Goal: Task Accomplishment & Management: Use online tool/utility

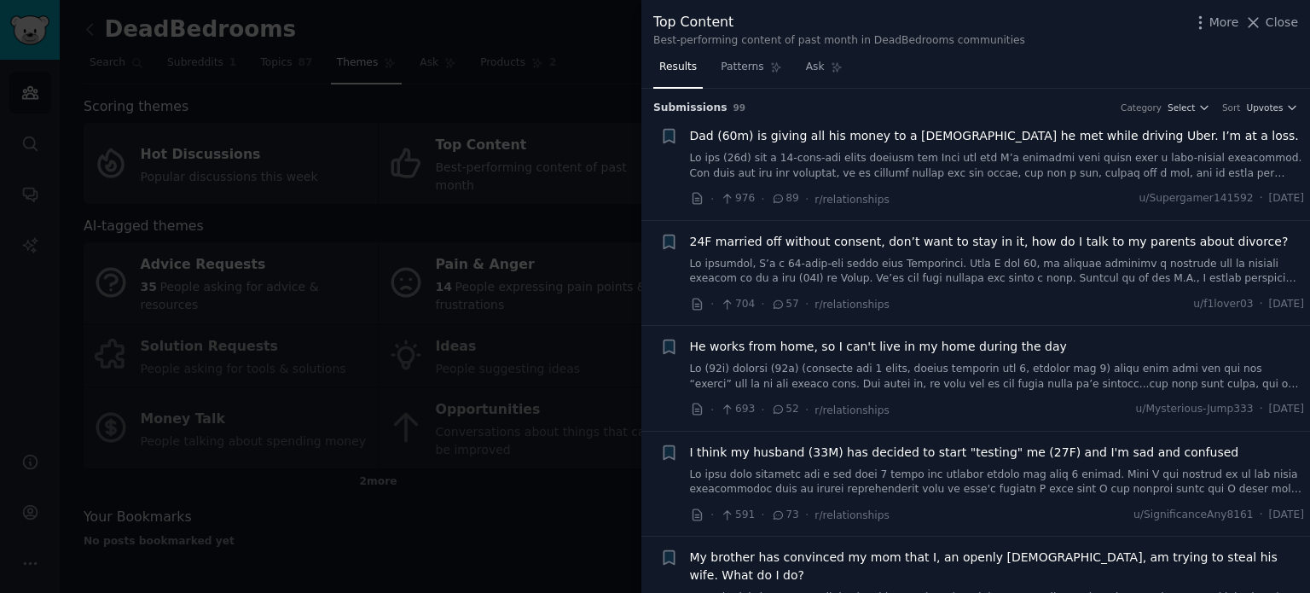
scroll to position [4435, 0]
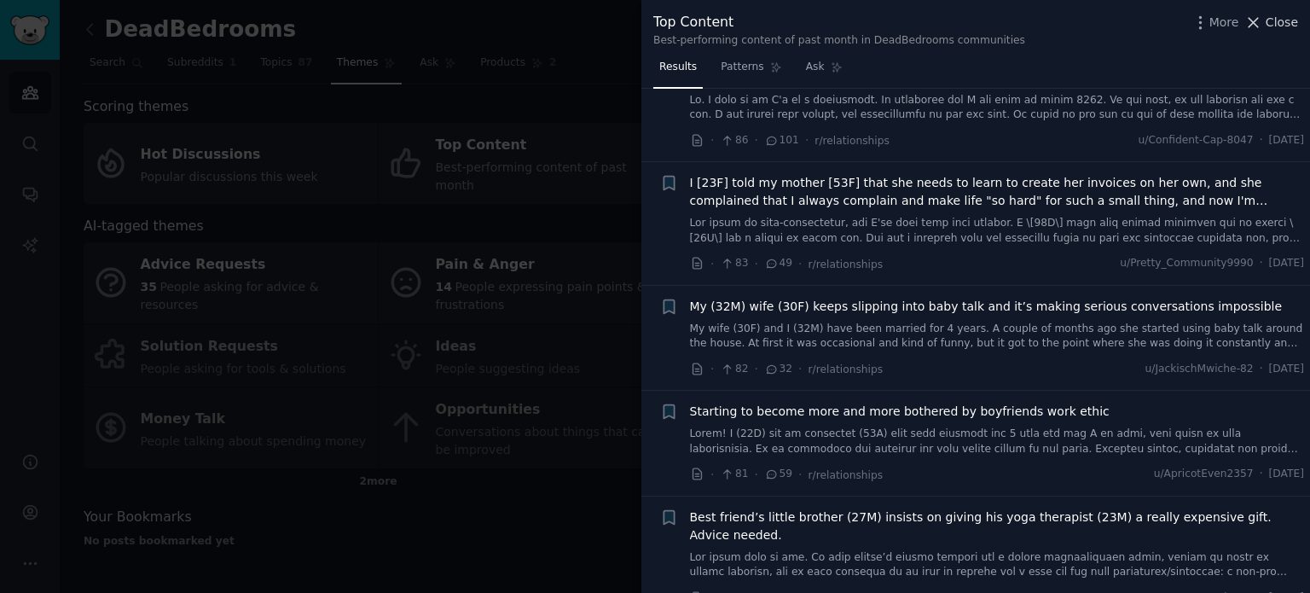
click at [1281, 26] on span "Close" at bounding box center [1282, 23] width 32 height 18
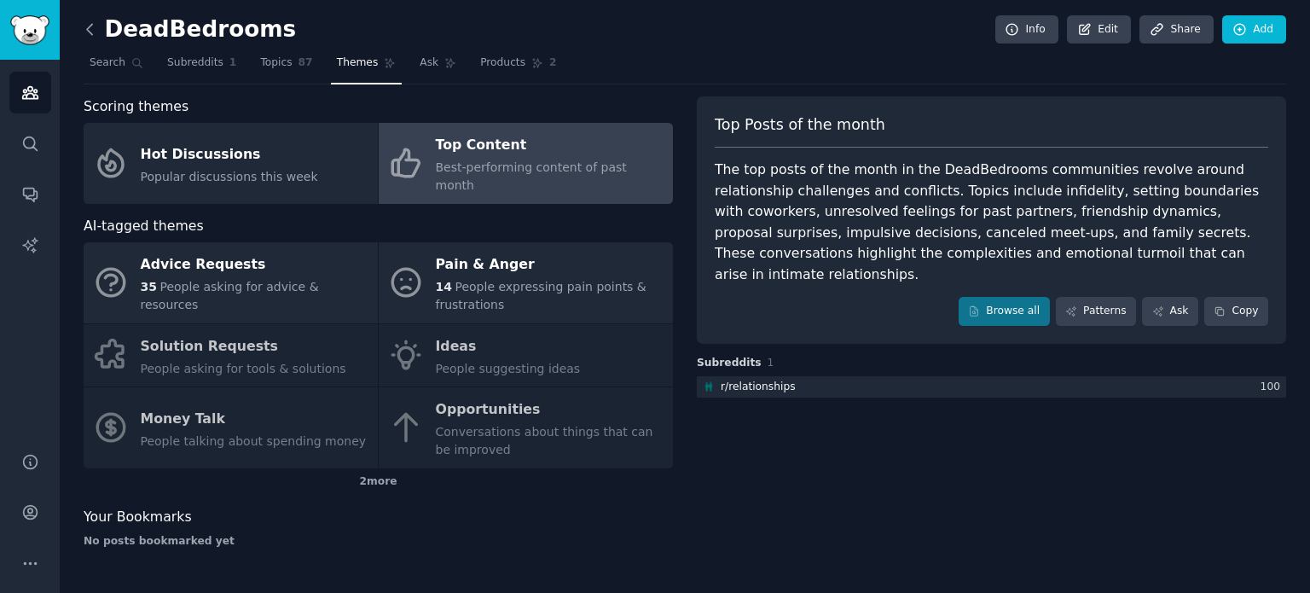
click at [89, 26] on icon at bounding box center [89, 29] width 5 height 10
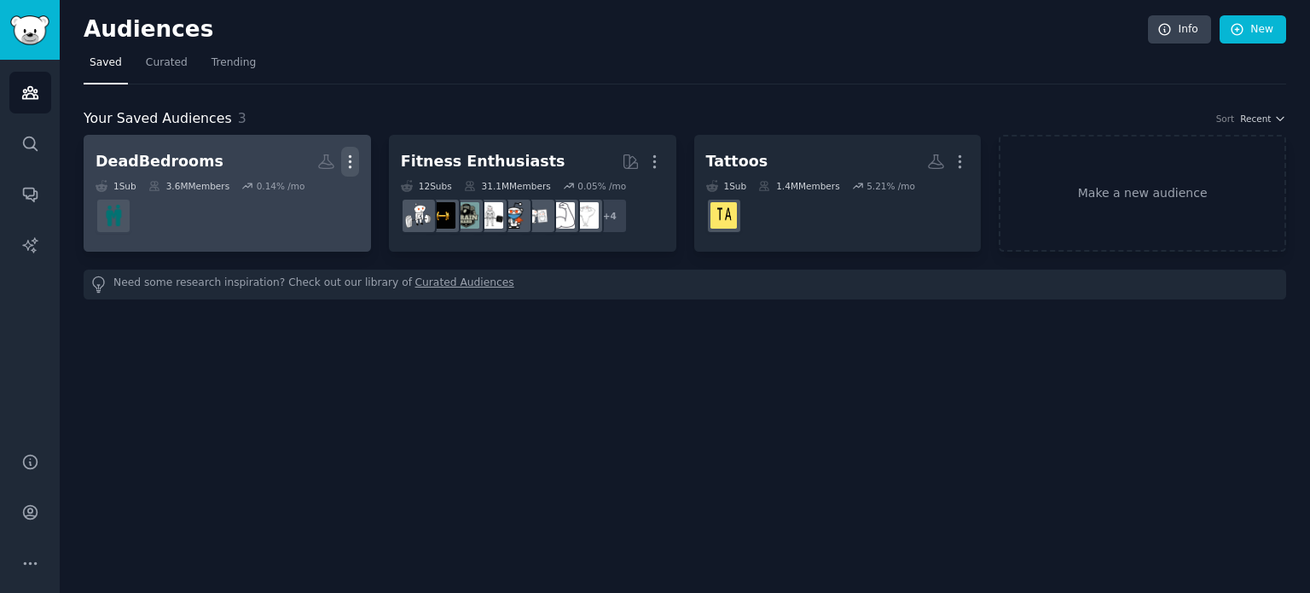
click at [351, 160] on icon "button" at bounding box center [350, 162] width 18 height 18
click at [300, 195] on p "Delete" at bounding box center [303, 197] width 39 height 18
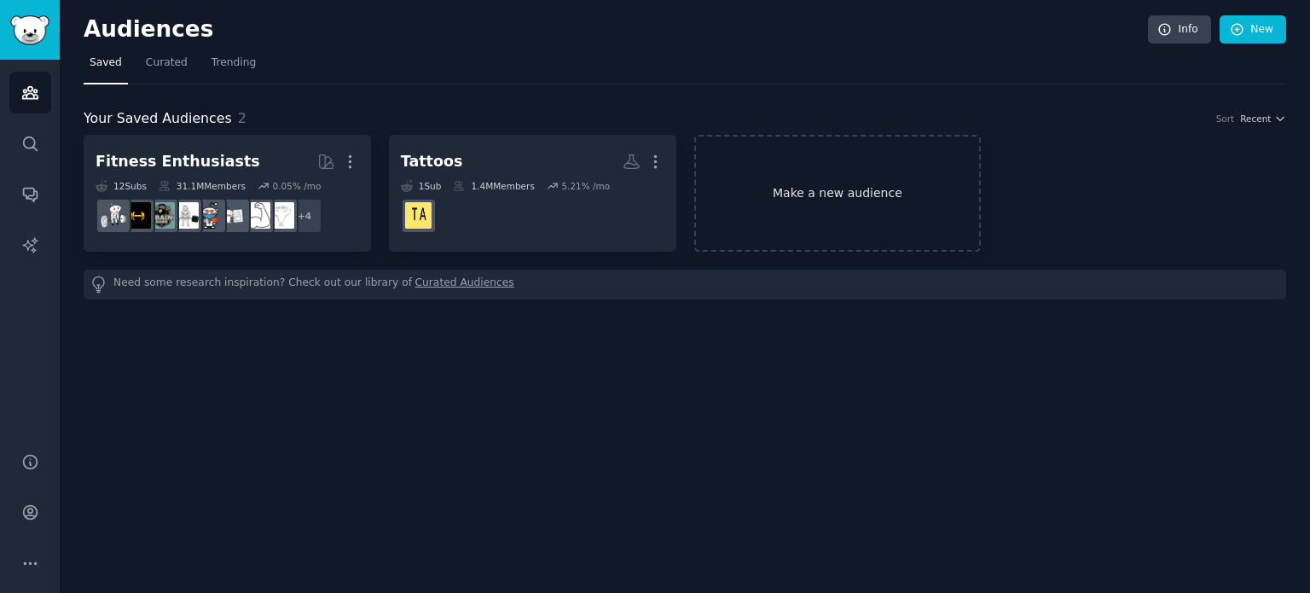
click at [1087, 199] on div "Fitness Enthusiasts More 12 Sub s 31.1M Members 0.05 % /mo + 4 Tattoos More 1 S…" at bounding box center [685, 193] width 1202 height 117
click at [773, 192] on link "Make a new audience" at bounding box center [837, 193] width 287 height 117
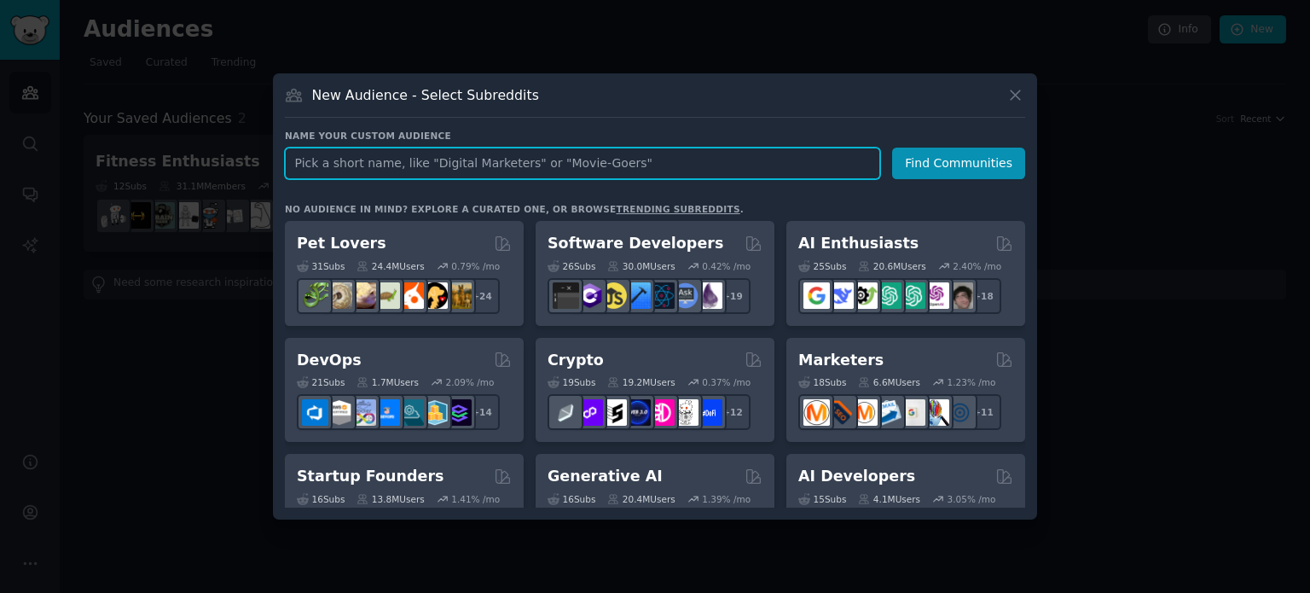
click at [446, 160] on input "text" at bounding box center [582, 164] width 595 height 32
paste input "DeadBedrooms"
type input "DeadBedrooms"
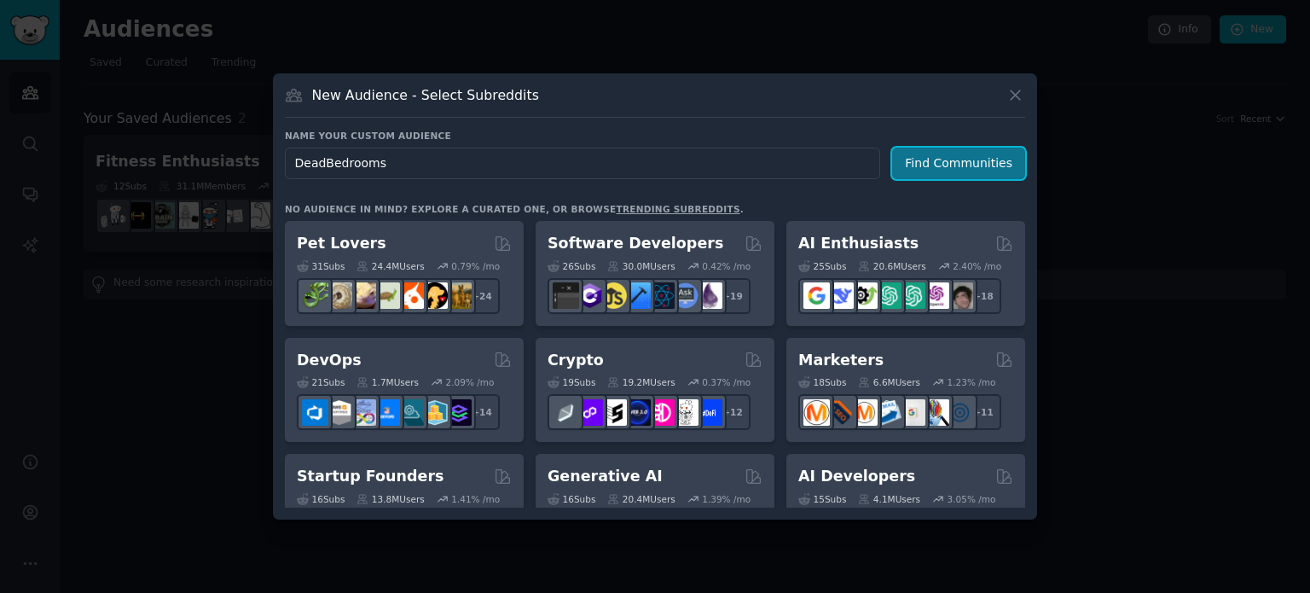
click at [917, 161] on button "Find Communities" at bounding box center [958, 164] width 133 height 32
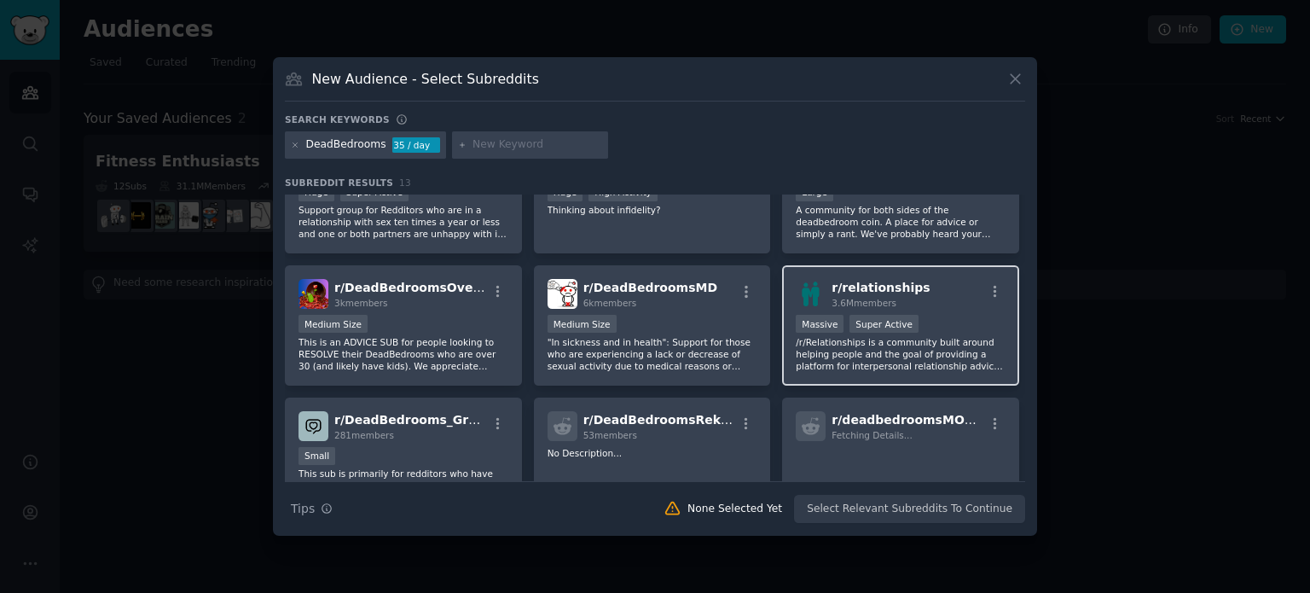
scroll to position [85, 0]
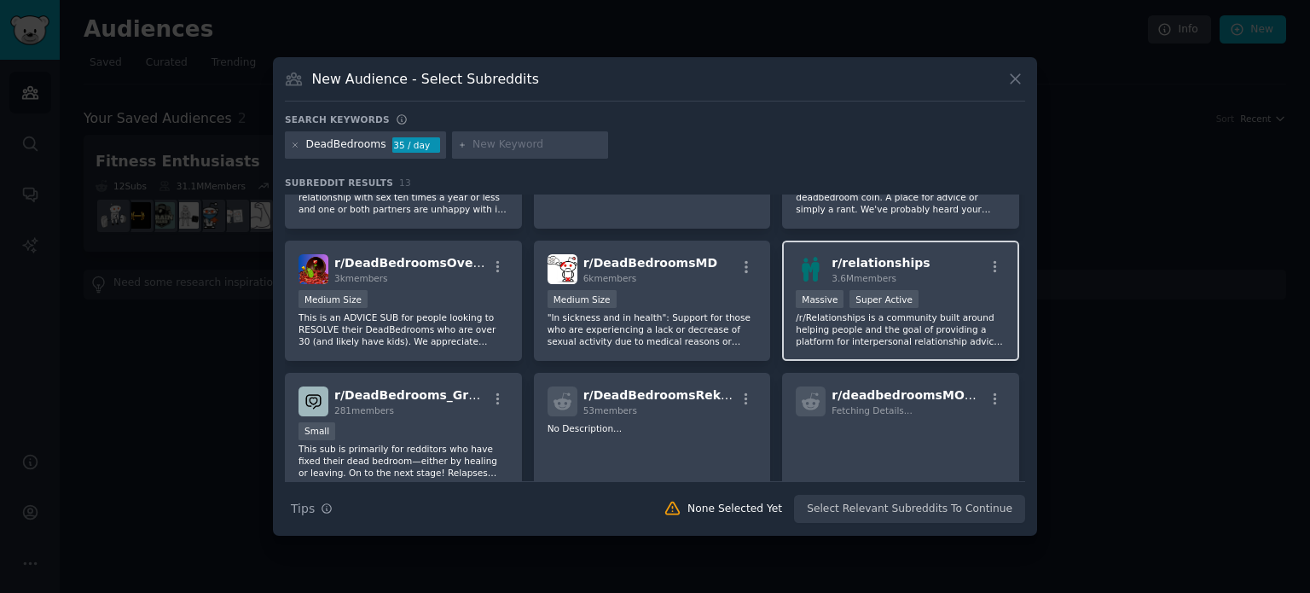
click at [871, 314] on p "/r/Relationships is a community built around helping people and the goal of pro…" at bounding box center [901, 329] width 210 height 36
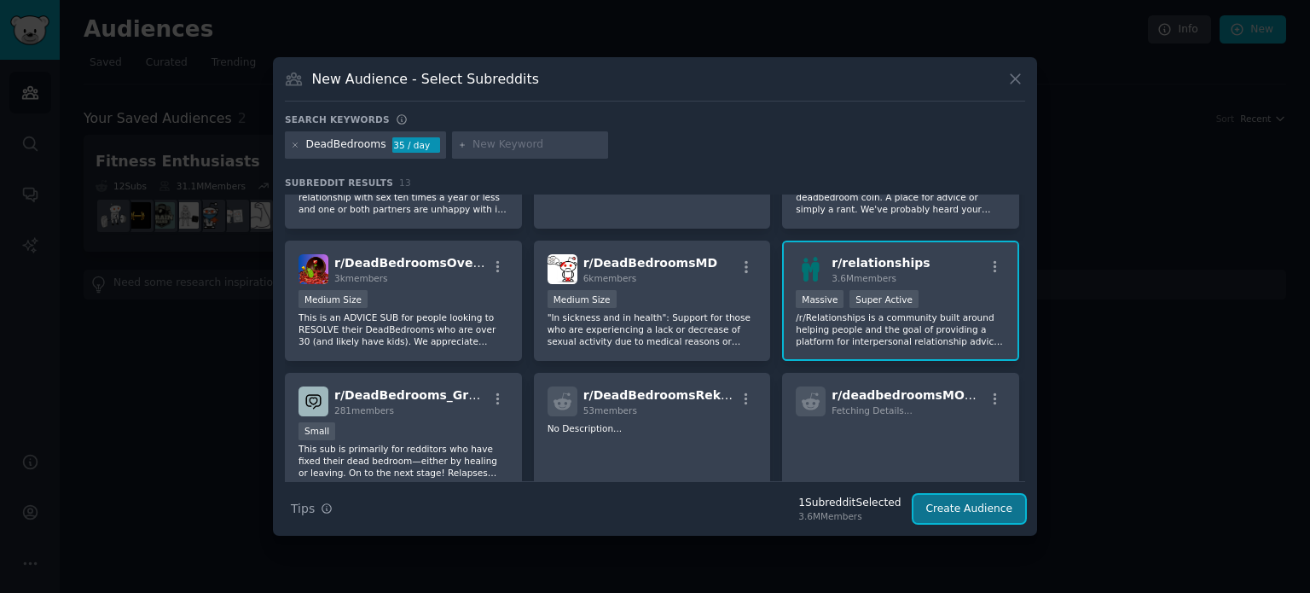
click at [947, 510] on button "Create Audience" at bounding box center [969, 509] width 113 height 29
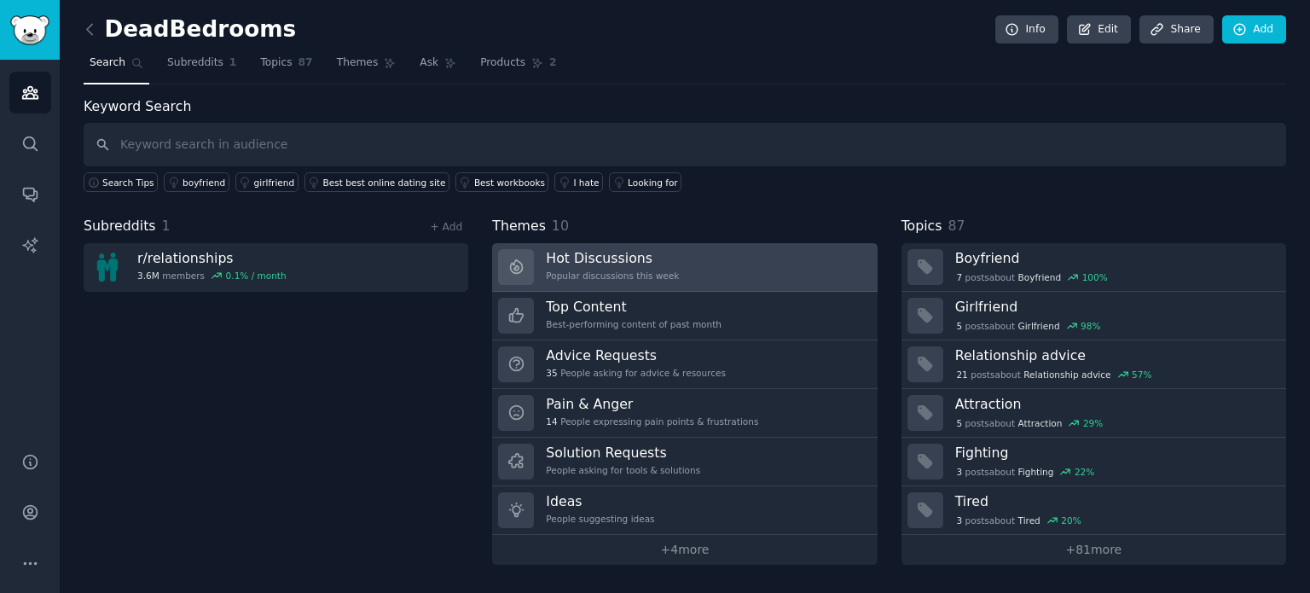
click at [588, 257] on h3 "Hot Discussions" at bounding box center [612, 258] width 133 height 18
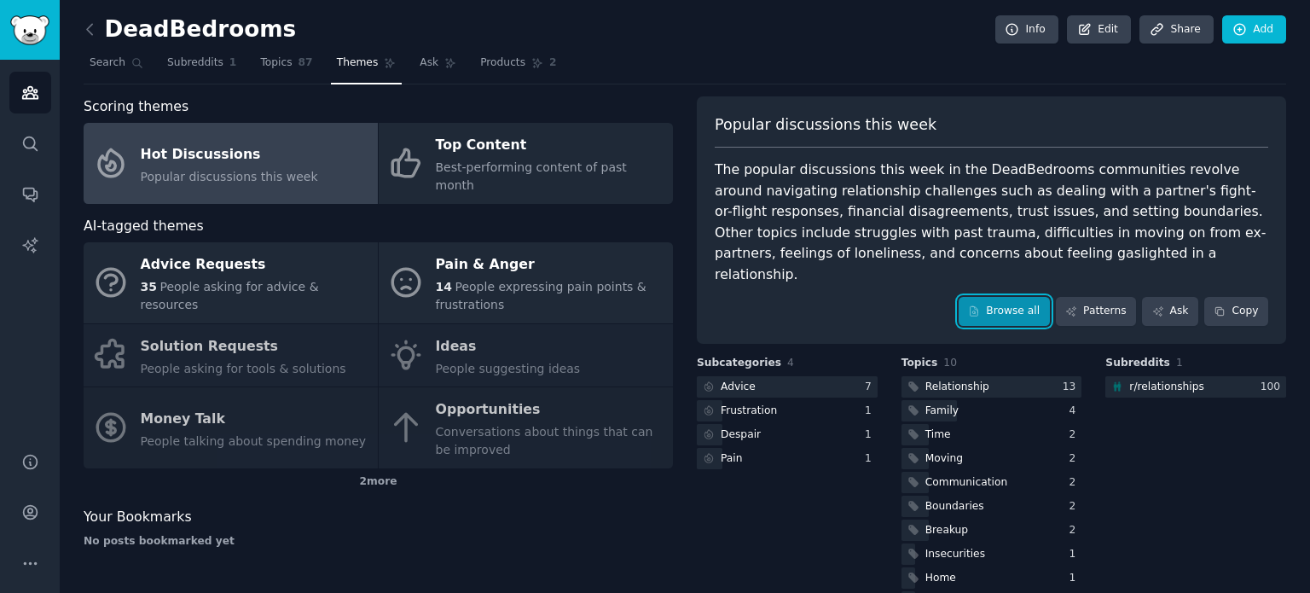
click at [1013, 297] on link "Browse all" at bounding box center [1004, 311] width 91 height 29
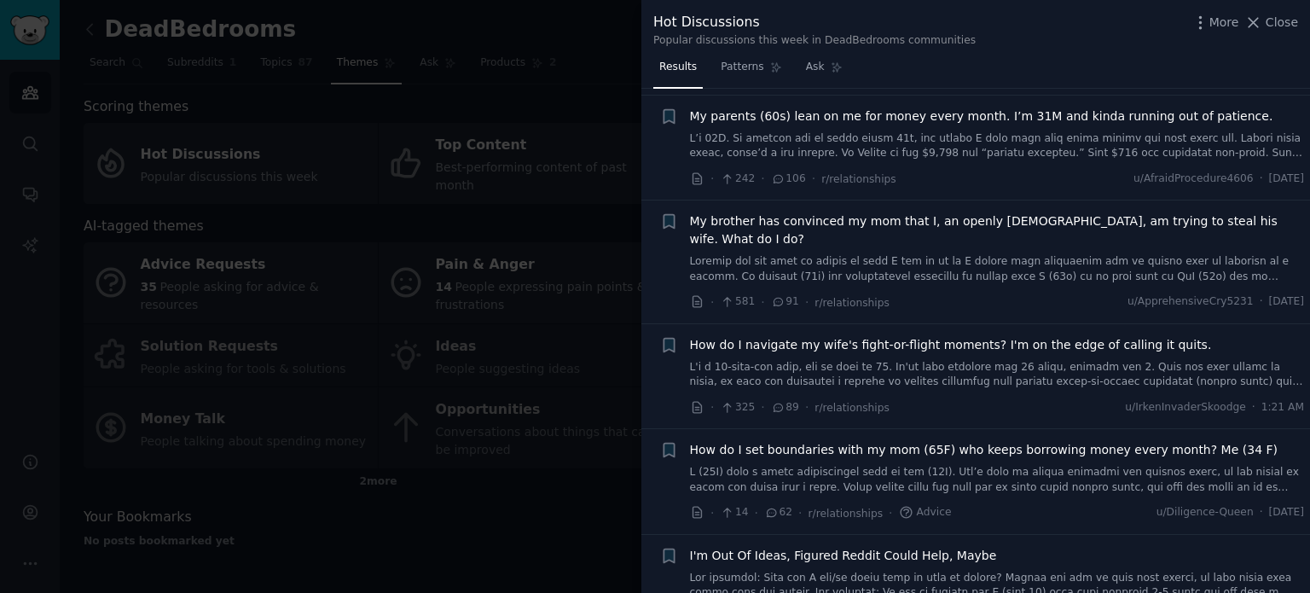
scroll to position [171, 0]
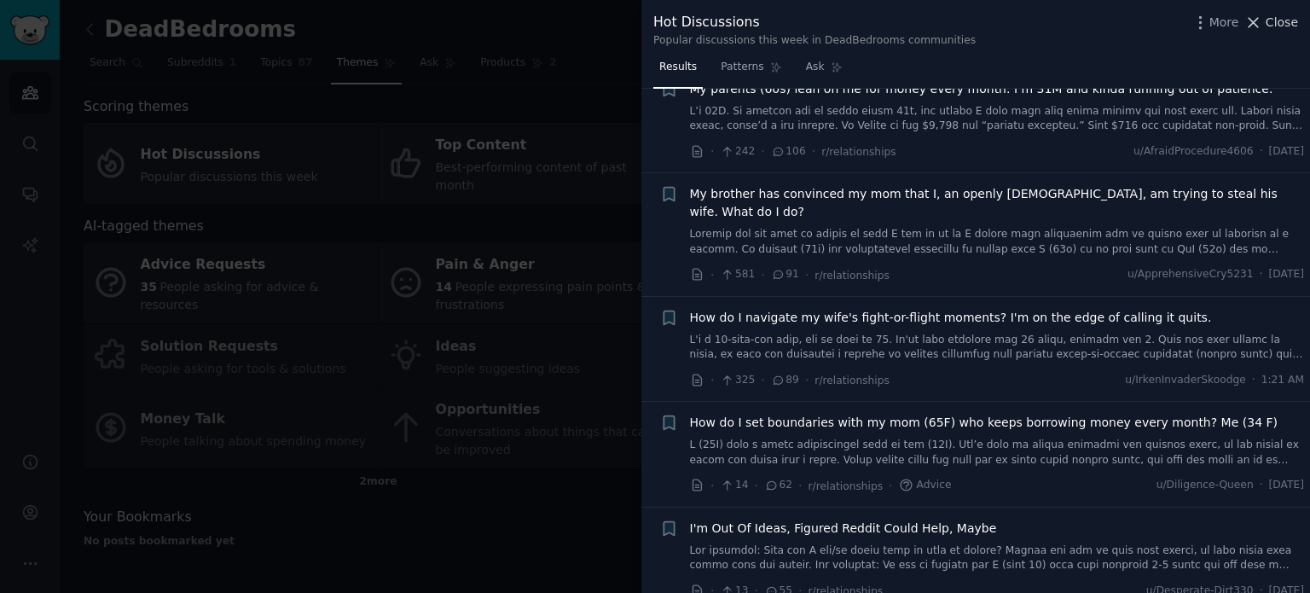
click at [1285, 20] on span "Close" at bounding box center [1282, 23] width 32 height 18
